Goal: Register for event/course

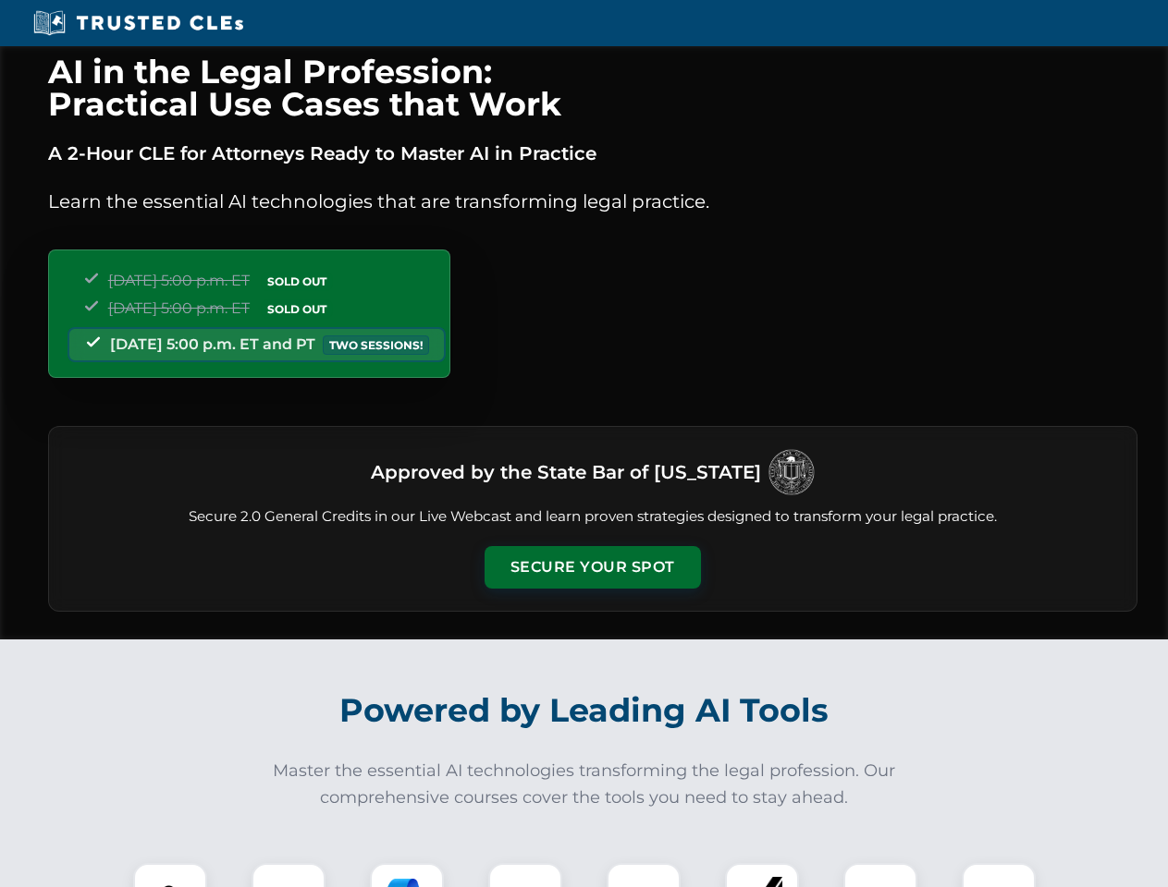
click at [592, 568] on button "Secure Your Spot" at bounding box center [592, 567] width 216 height 43
click at [170, 875] on img at bounding box center [170, 901] width 54 height 54
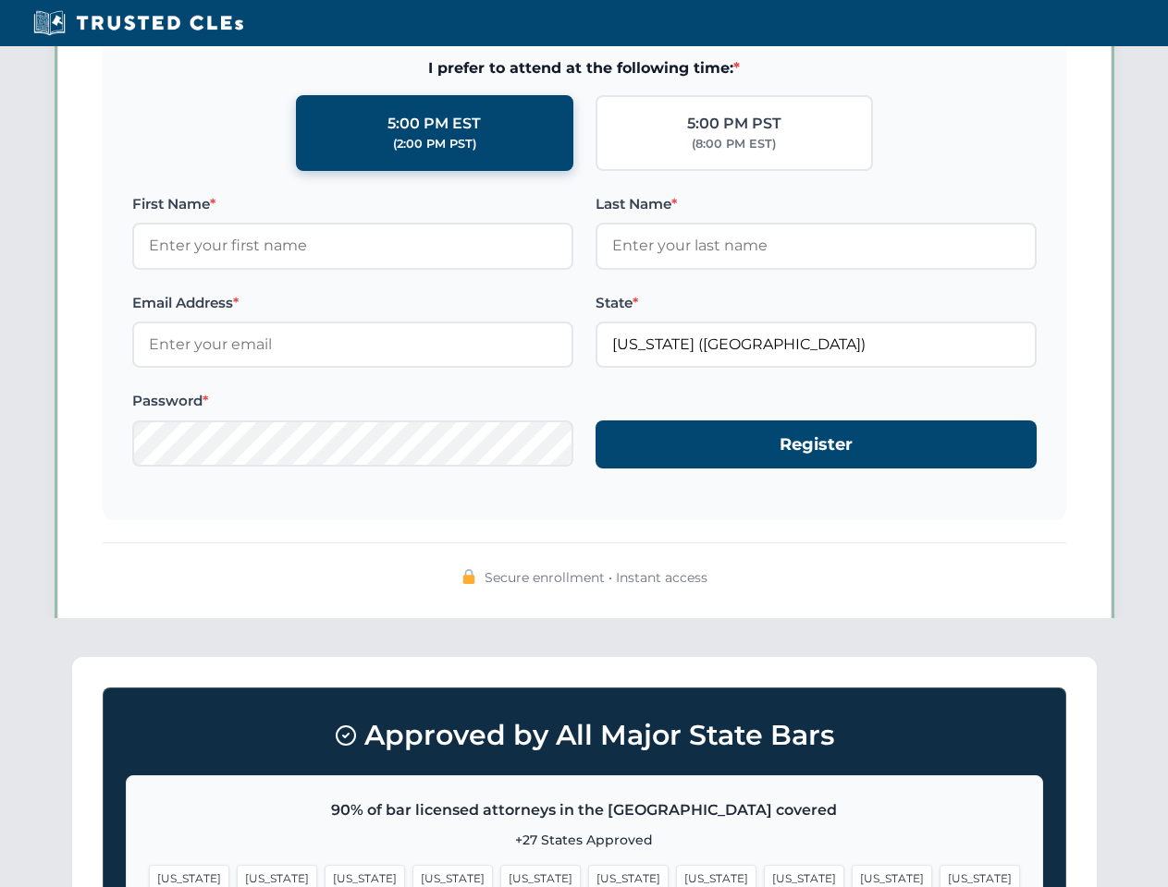
click at [676, 875] on span "[US_STATE]" at bounding box center [716, 878] width 80 height 27
click at [851, 875] on span "[US_STATE]" at bounding box center [891, 878] width 80 height 27
